Goal: Task Accomplishment & Management: Manage account settings

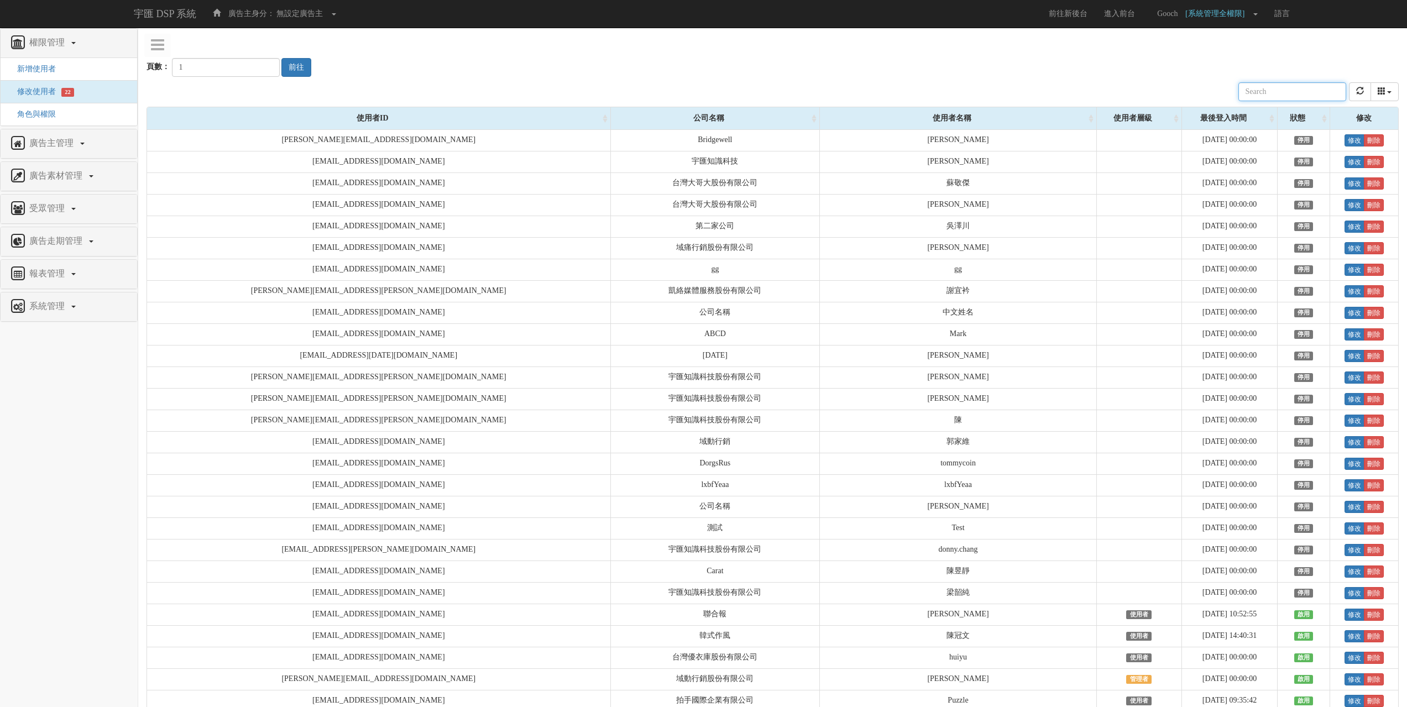
click at [1277, 91] on input "text" at bounding box center [1292, 91] width 108 height 19
type input "gooch"
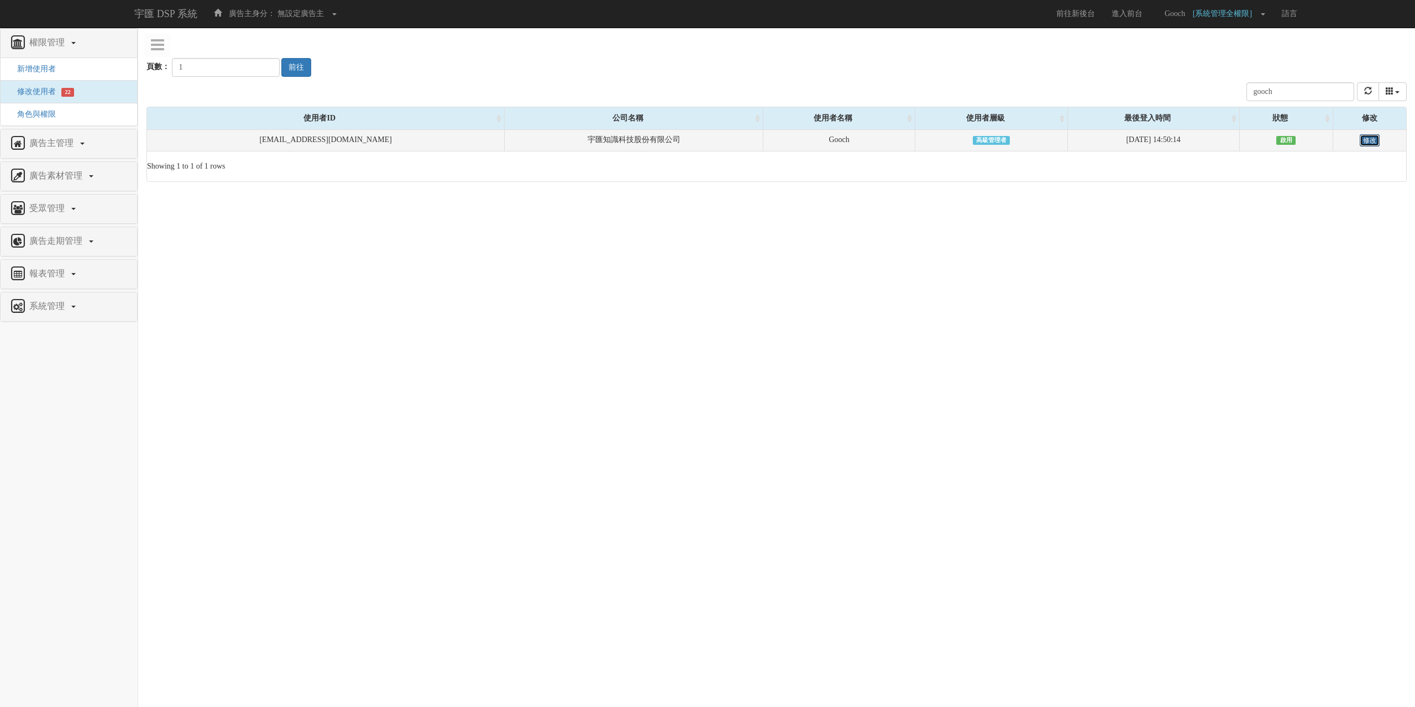
click at [1364, 138] on link "修改" at bounding box center [1370, 140] width 20 height 12
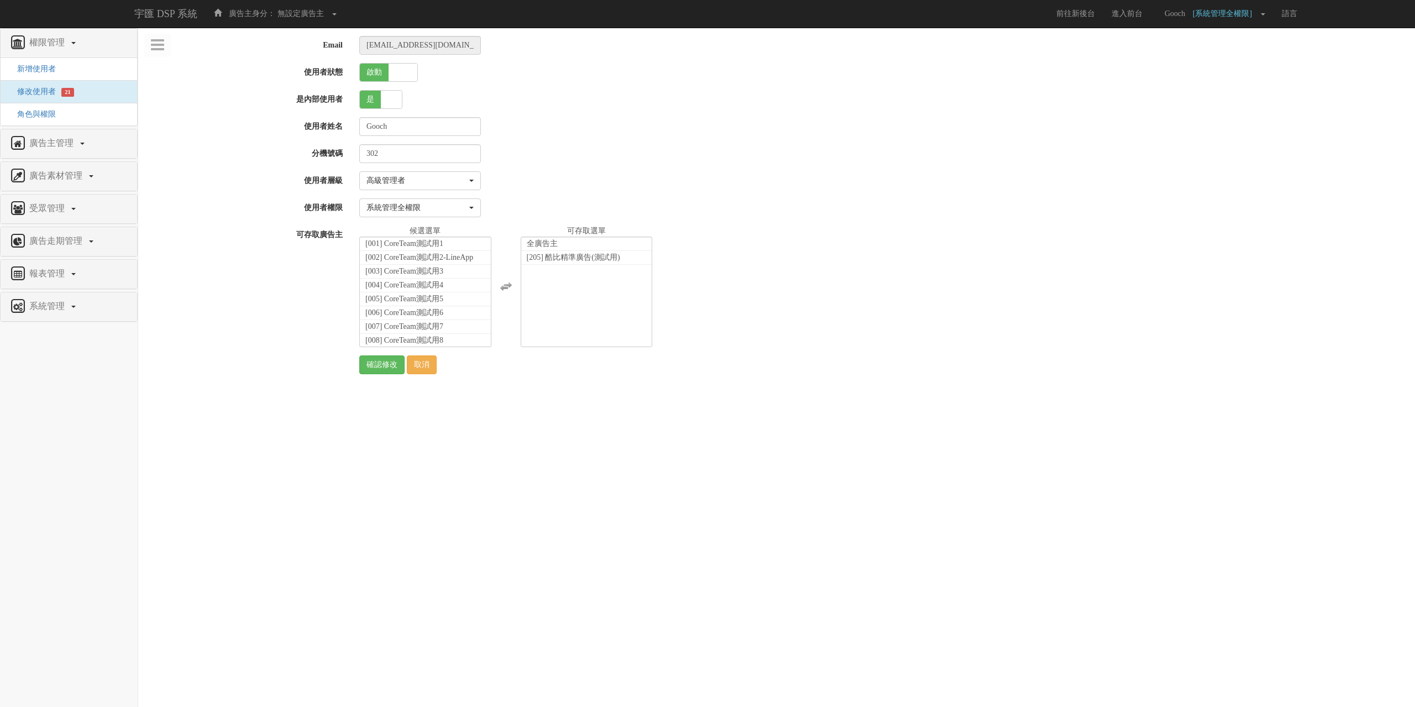
select select "SuperManager"
select select "1"
click at [1264, 16] on link "Gooch [系統管理全權限]" at bounding box center [1212, 14] width 123 height 28
click at [1248, 75] on link "登出" at bounding box center [1229, 77] width 87 height 14
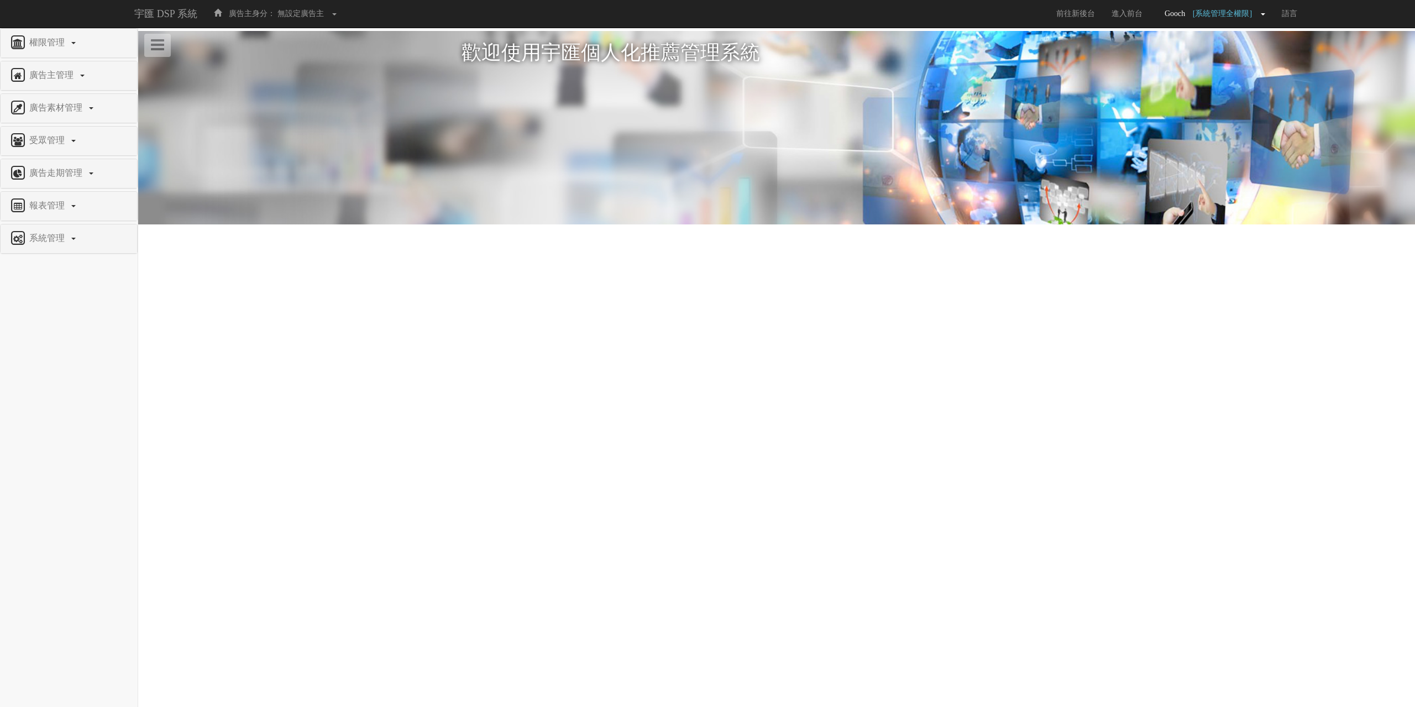
click at [1189, 18] on span "Gooch" at bounding box center [1175, 13] width 32 height 8
click at [1222, 76] on link "登出" at bounding box center [1229, 77] width 87 height 14
